Goal: Information Seeking & Learning: Understand process/instructions

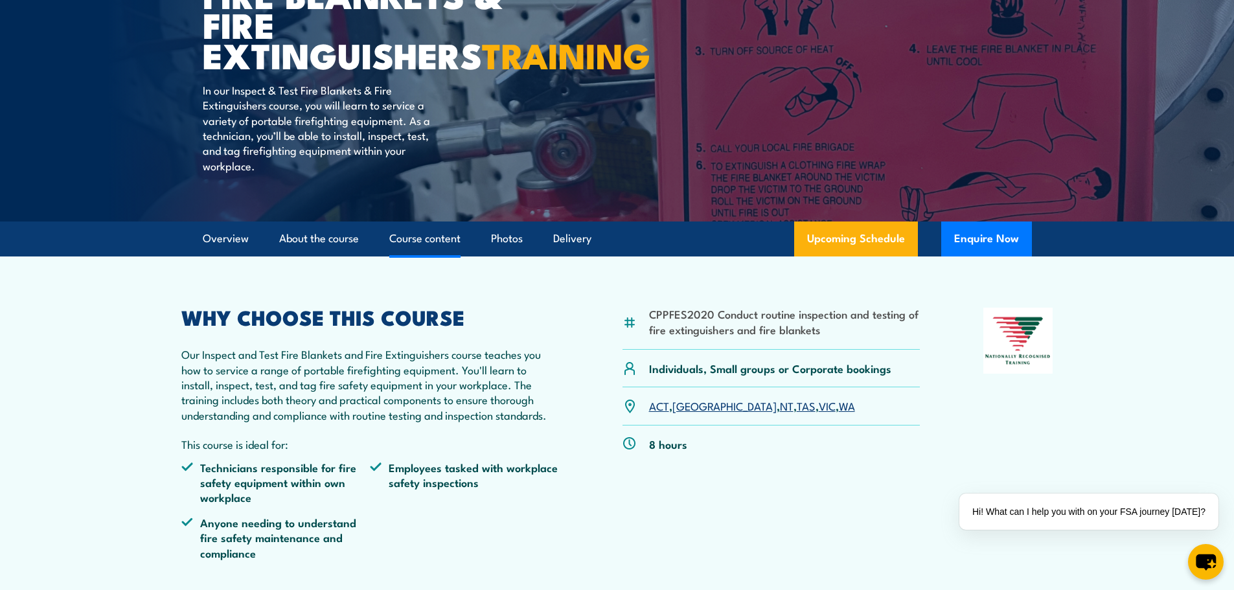
scroll to position [194, 0]
click at [415, 255] on link "Course content" at bounding box center [424, 238] width 71 height 34
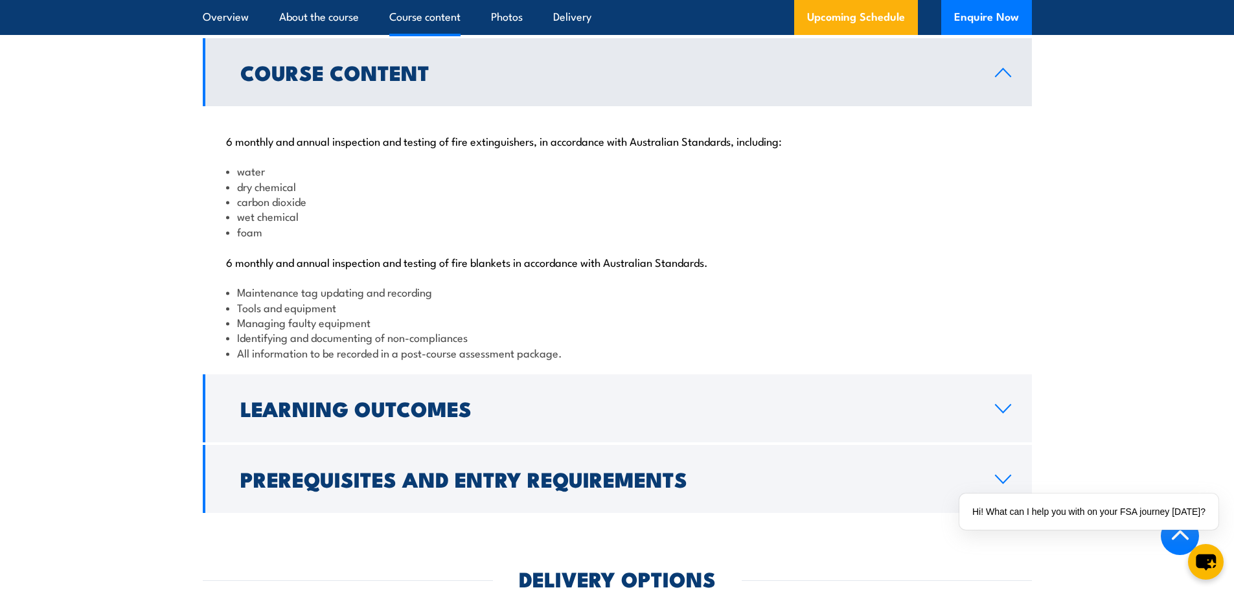
scroll to position [1295, 0]
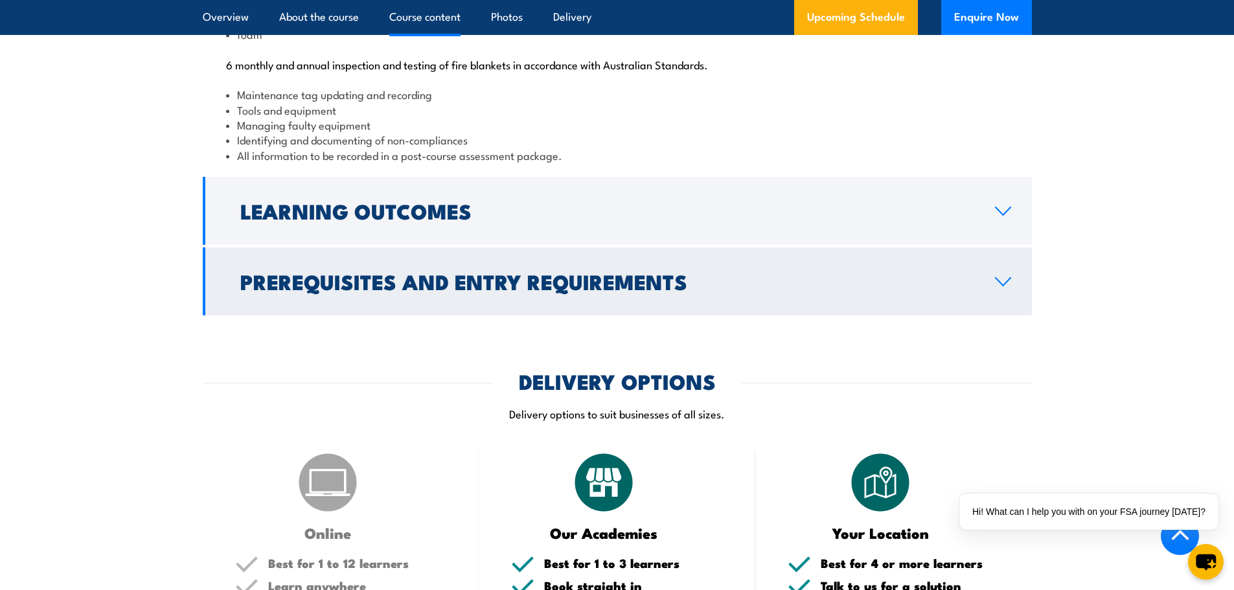
click at [445, 290] on h2 "Prerequisites and Entry Requirements" at bounding box center [607, 281] width 734 height 18
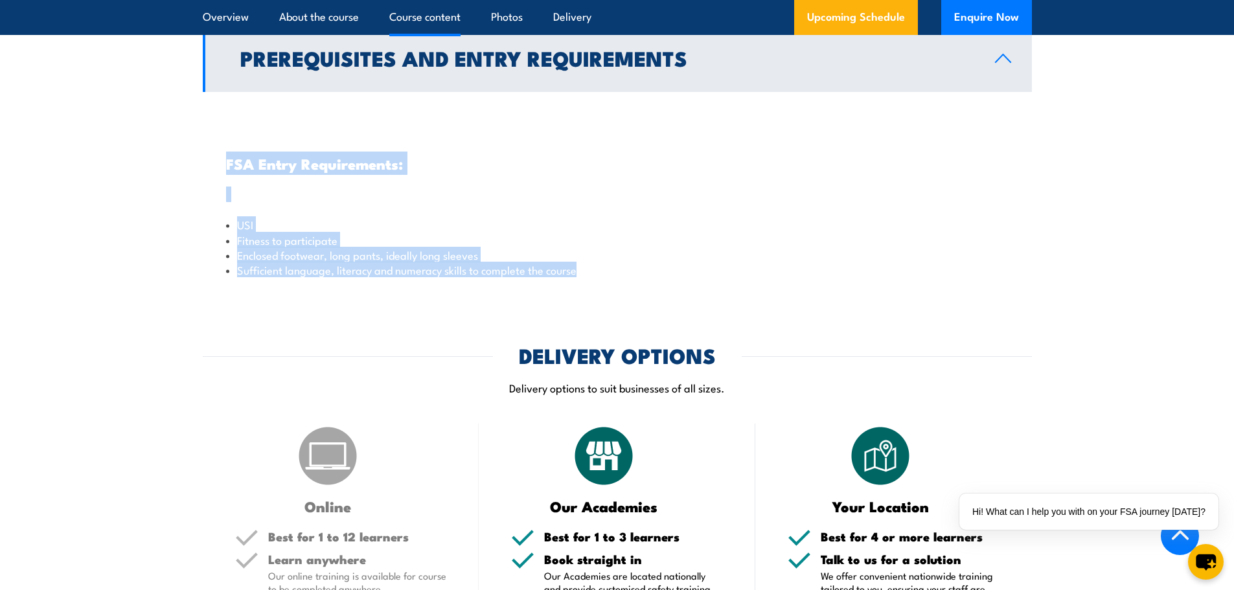
drag, startPoint x: 268, startPoint y: 218, endPoint x: 653, endPoint y: 329, distance: 401.1
click at [653, 290] on section "Course Content 6 monthly and annual inspection and testing of fire extinguisher…" at bounding box center [617, 86] width 1234 height 407
click at [653, 290] on div "FSA Entry Requirements: USI Fitness to participate Enclosed footwear, long pant…" at bounding box center [617, 191] width 829 height 198
drag, startPoint x: 653, startPoint y: 329, endPoint x: 79, endPoint y: 190, distance: 590.5
click at [79, 190] on section "Course Content 6 monthly and annual inspection and testing of fire extinguisher…" at bounding box center [617, 86] width 1234 height 407
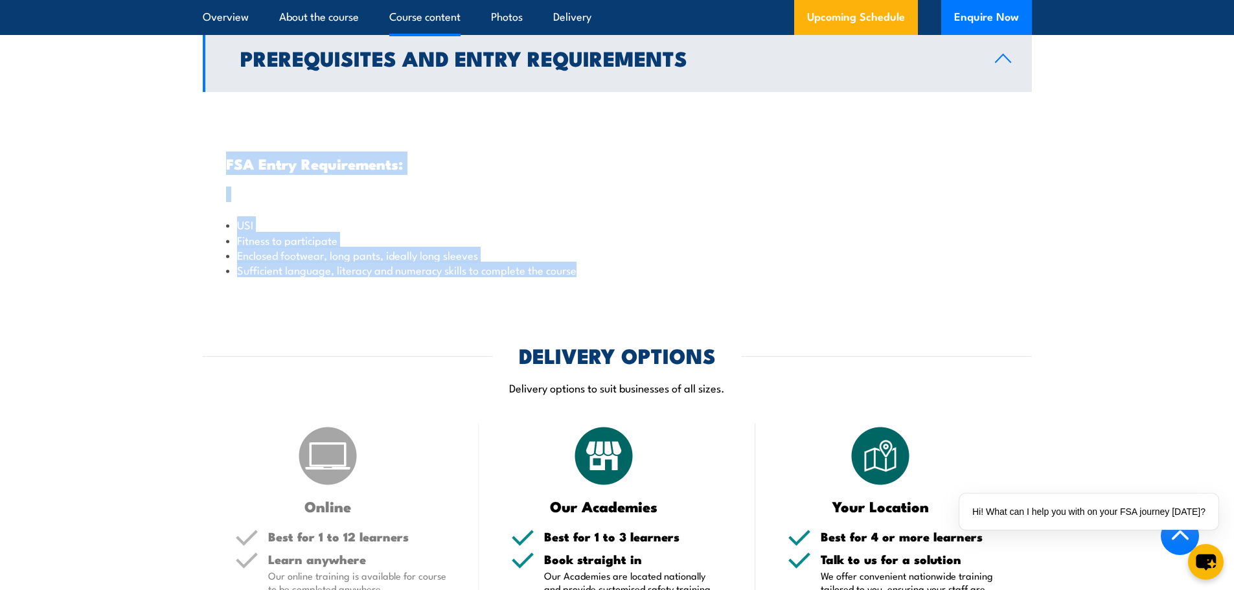
click at [79, 190] on section "Course Content 6 monthly and annual inspection and testing of fire extinguisher…" at bounding box center [617, 86] width 1234 height 407
drag, startPoint x: 91, startPoint y: 189, endPoint x: 729, endPoint y: 336, distance: 654.9
drag, startPoint x: 737, startPoint y: 334, endPoint x: 95, endPoint y: 174, distance: 661.7
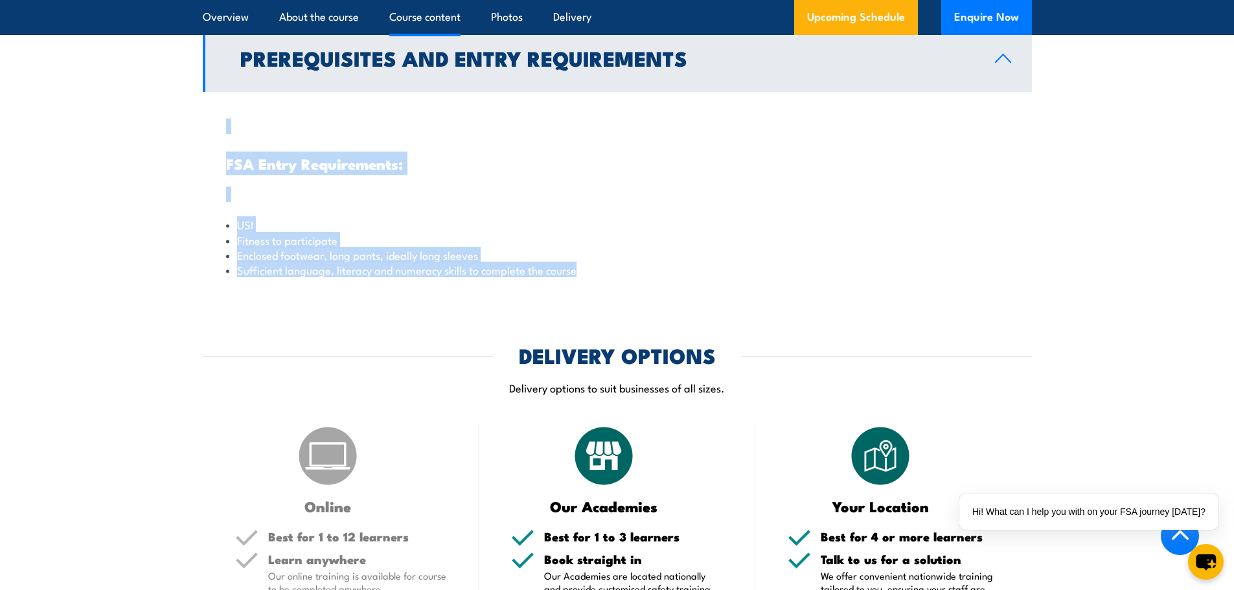
click at [95, 174] on section "Course Content 6 monthly and annual inspection and testing of fire extinguisher…" at bounding box center [617, 86] width 1234 height 407
click at [110, 200] on section "Course Content 6 monthly and annual inspection and testing of fire extinguisher…" at bounding box center [617, 86] width 1234 height 407
drag, startPoint x: 324, startPoint y: 206, endPoint x: 716, endPoint y: 314, distance: 406.5
click at [716, 290] on section "Course Content 6 monthly and annual inspection and testing of fire extinguisher…" at bounding box center [617, 86] width 1234 height 407
click at [716, 277] on li "Sufficient language, literacy and numeracy skills to complete the course" at bounding box center [617, 269] width 783 height 15
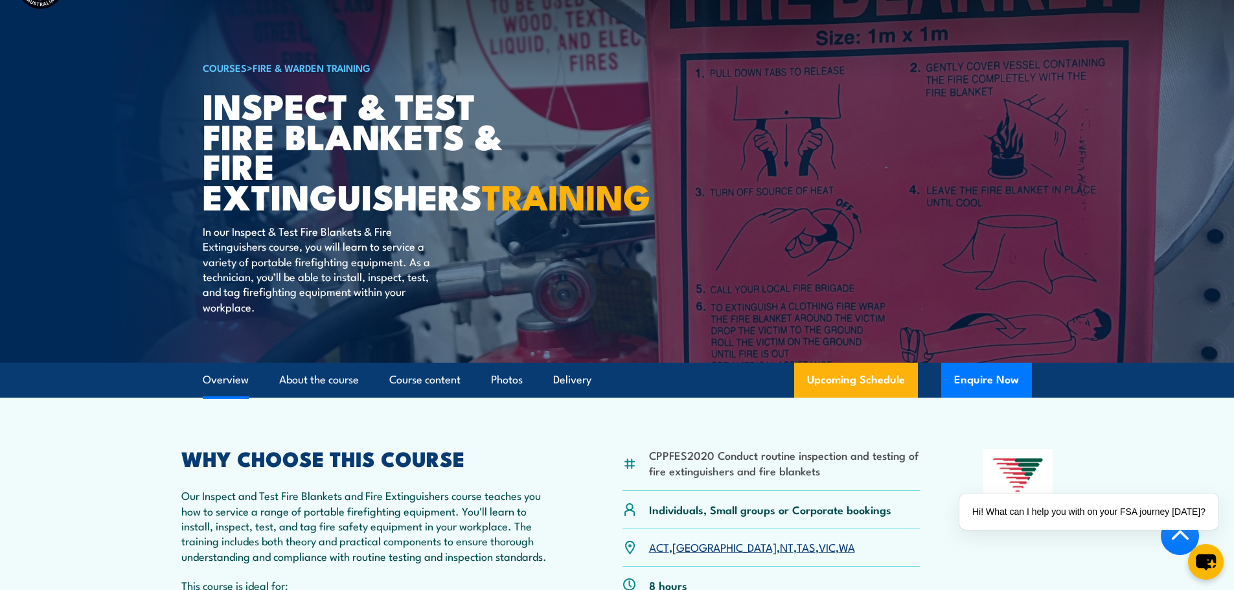
scroll to position [0, 0]
